Goal: Task Accomplishment & Management: Complete application form

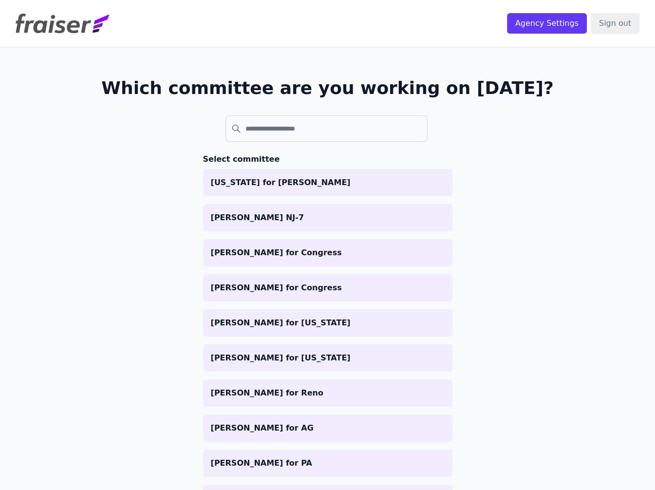
scroll to position [955, 0]
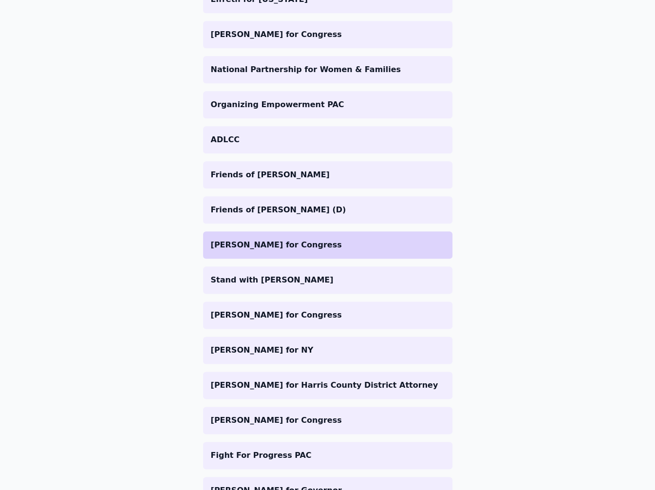
click at [270, 244] on p "[PERSON_NAME] for Congress" at bounding box center [328, 245] width 234 height 12
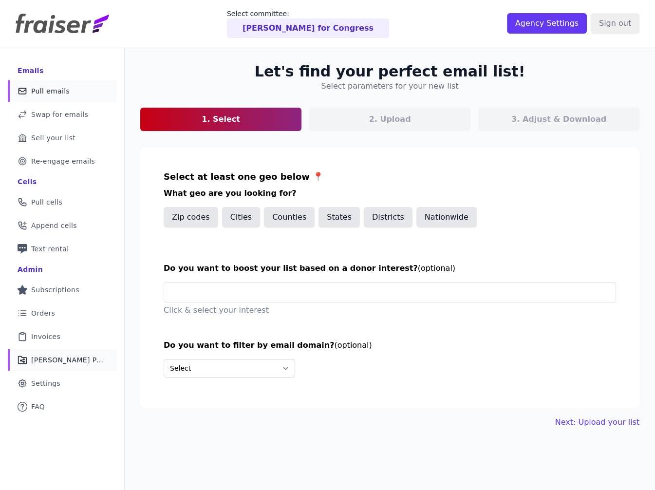
click at [91, 358] on span "[PERSON_NAME] Performance" at bounding box center [68, 360] width 74 height 10
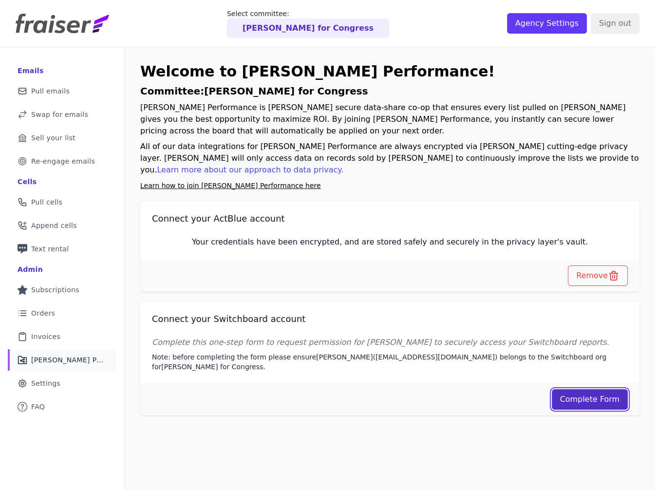
click at [574, 396] on link "Complete Form" at bounding box center [590, 399] width 77 height 20
click at [222, 94] on h1 "Committee: Scholten for Congress" at bounding box center [389, 91] width 499 height 14
click at [203, 185] on link "Learn how to join Fraiser Performance here" at bounding box center [230, 186] width 181 height 8
click at [350, 354] on p "Note: before completing the form please ensure Amy Gonzalez ( info@blueprintint…" at bounding box center [390, 361] width 476 height 19
click at [568, 402] on link "Complete Form" at bounding box center [590, 399] width 77 height 20
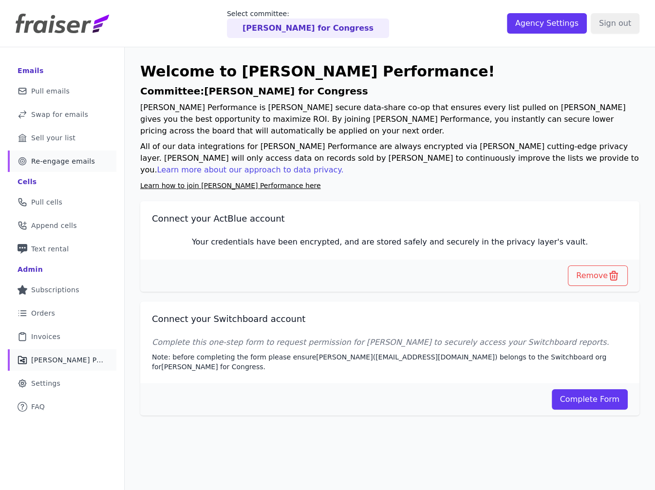
click at [59, 156] on span "Re-engage emails" at bounding box center [63, 161] width 64 height 10
